Goal: Find specific fact: Find specific page/section

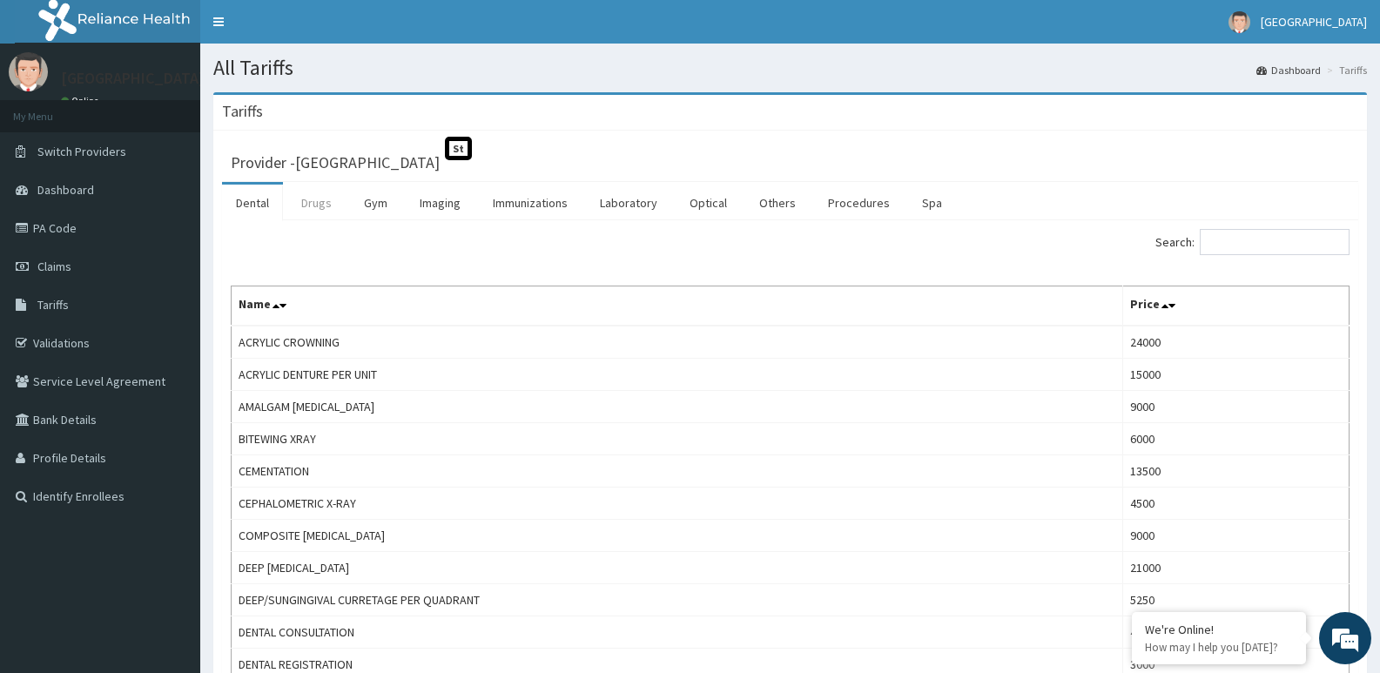
click at [325, 206] on link "Drugs" at bounding box center [316, 203] width 58 height 37
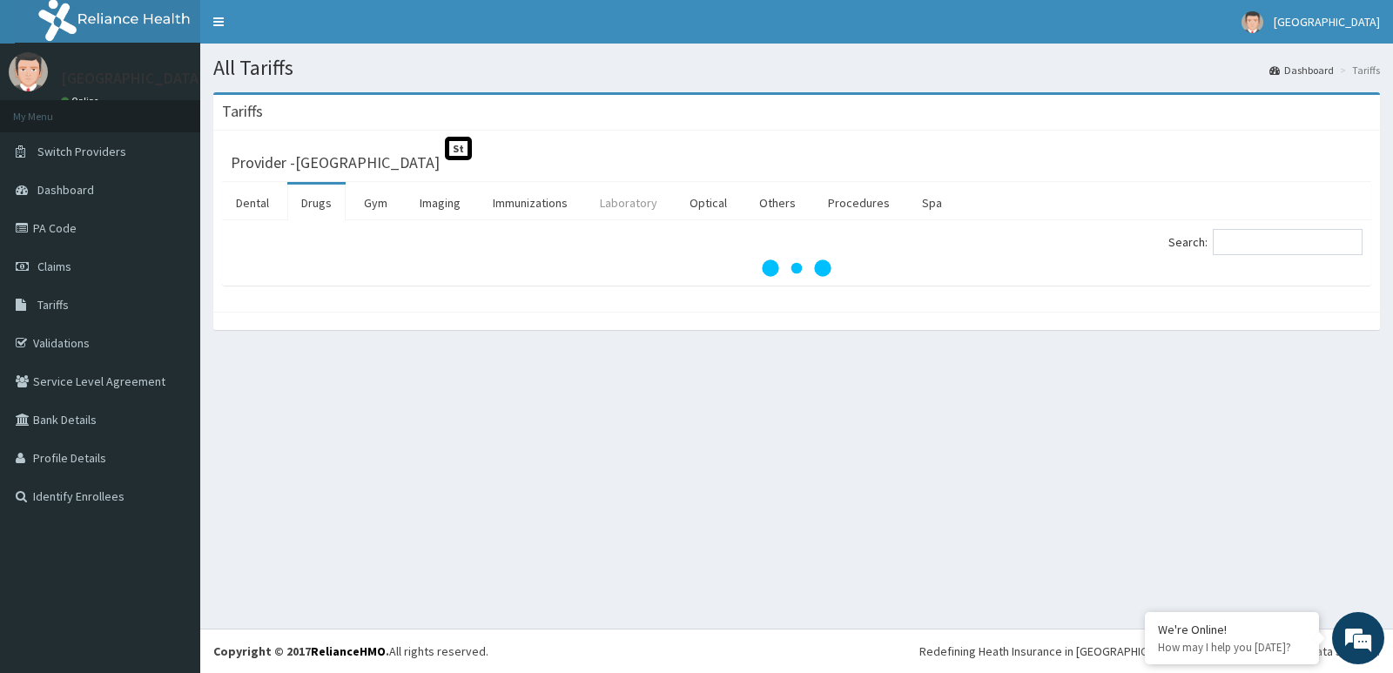
click at [606, 199] on link "Laboratory" at bounding box center [628, 203] width 85 height 37
click at [1262, 245] on input "Search:" at bounding box center [1288, 242] width 150 height 26
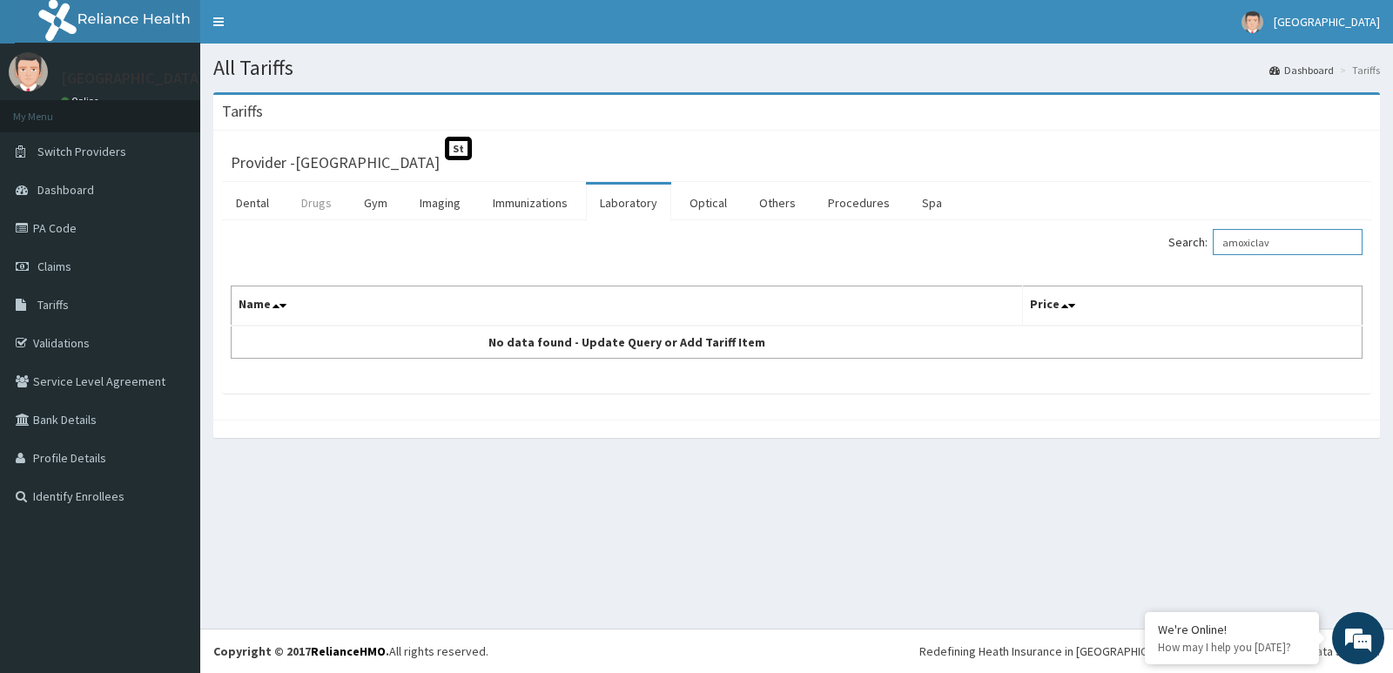
type input "amoxiclav"
click at [321, 204] on link "Drugs" at bounding box center [316, 203] width 58 height 37
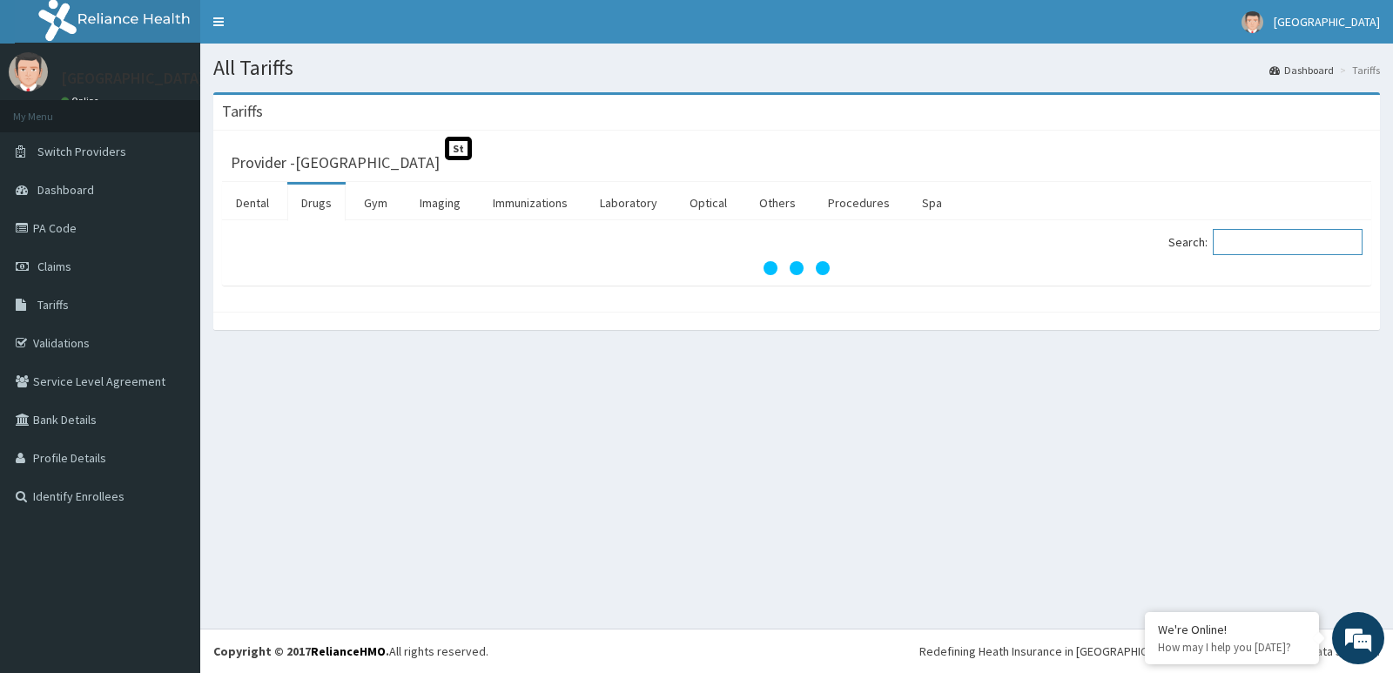
click at [1244, 243] on input "Search:" at bounding box center [1288, 242] width 150 height 26
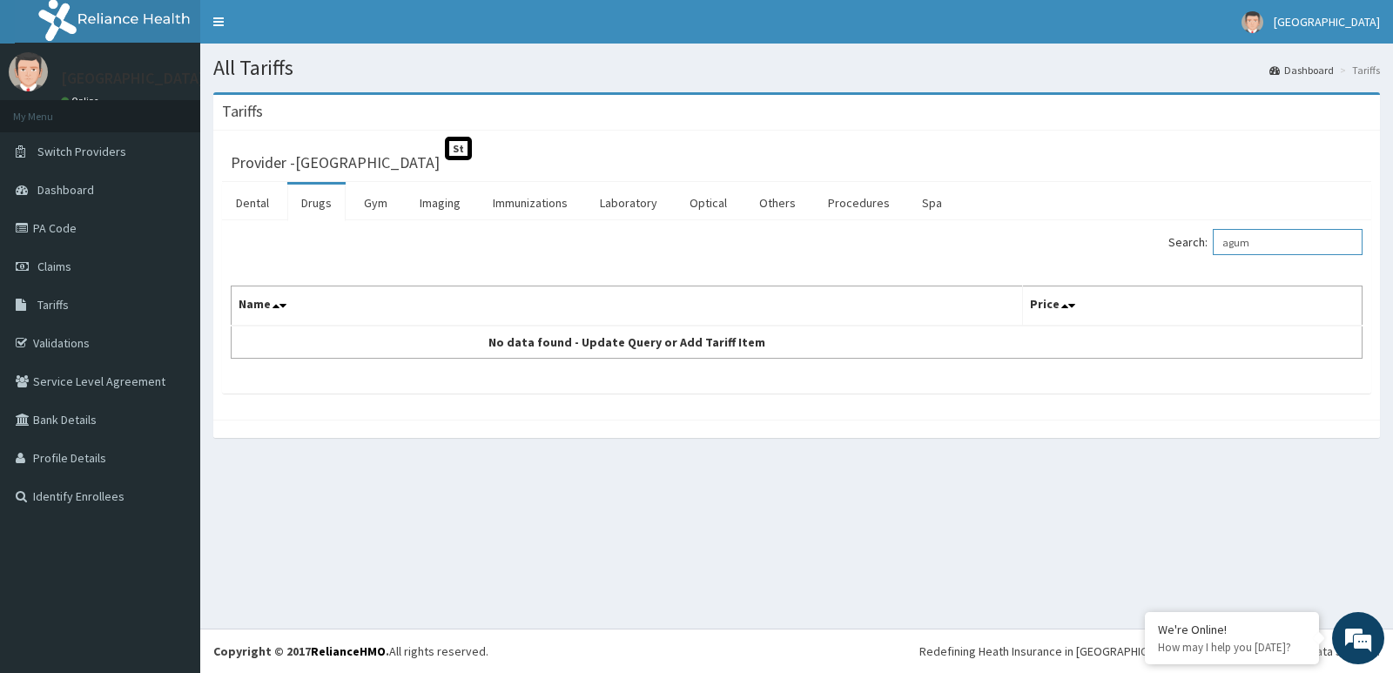
click at [1241, 245] on input "agum" at bounding box center [1288, 242] width 150 height 26
click at [1303, 242] on input "argum" at bounding box center [1288, 242] width 150 height 26
type input "a"
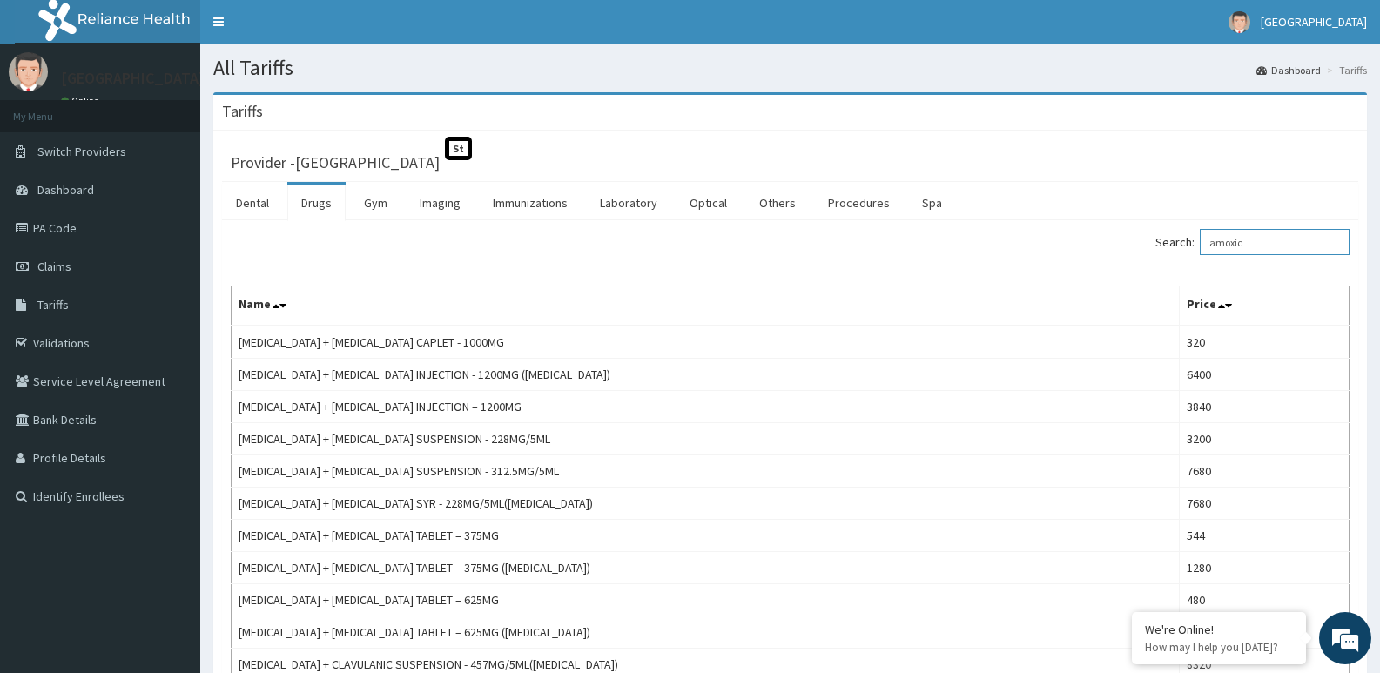
type input "amoxic"
click at [695, 54] on section "All Tariffs Dashboard Tariffs" at bounding box center [790, 62] width 1180 height 36
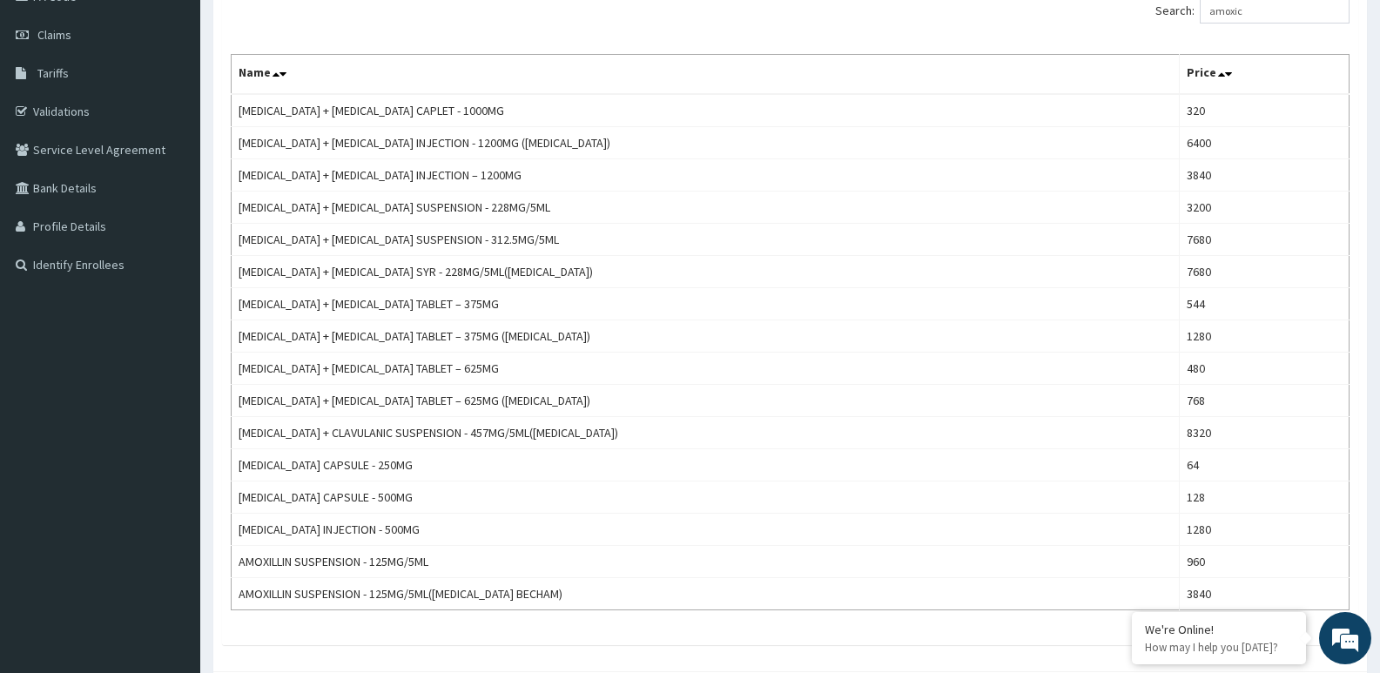
scroll to position [323, 0]
